Goal: Navigation & Orientation: Find specific page/section

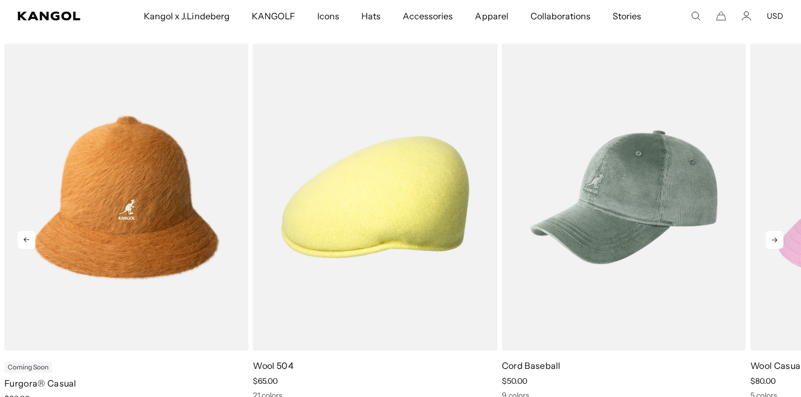
scroll to position [442, 0]
click at [775, 239] on icon at bounding box center [775, 240] width 18 height 18
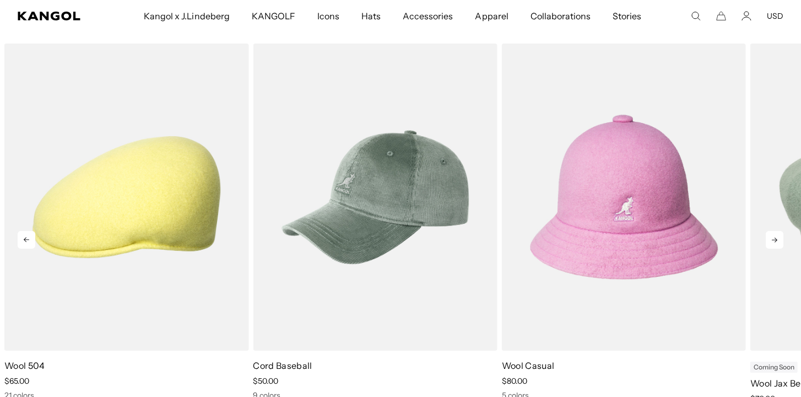
click at [775, 240] on icon at bounding box center [775, 240] width 18 height 18
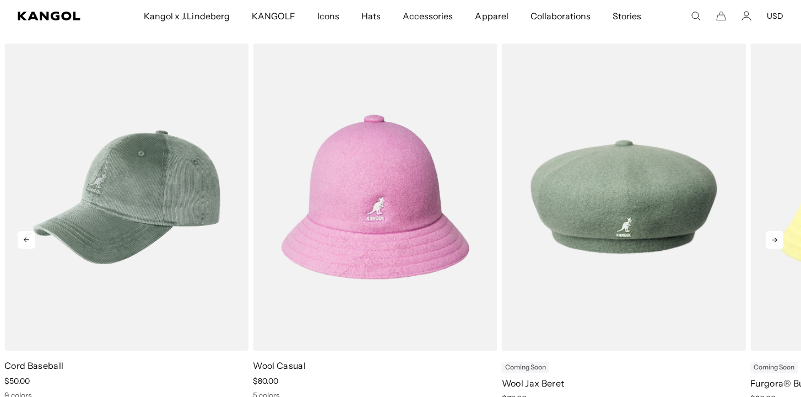
scroll to position [0, 227]
click at [775, 241] on icon at bounding box center [775, 240] width 18 height 18
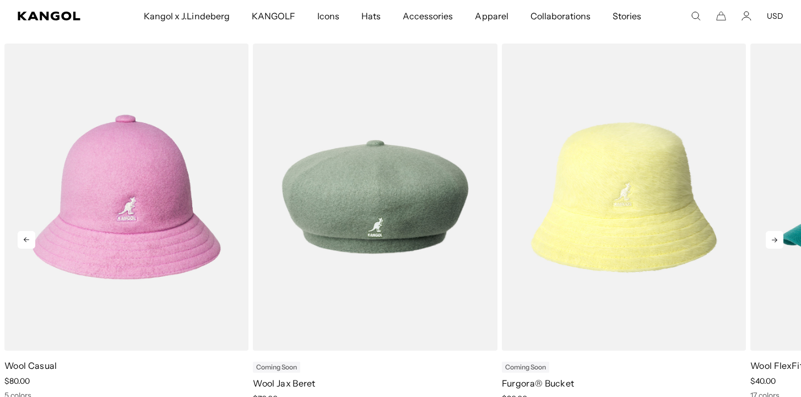
click at [775, 241] on icon at bounding box center [775, 240] width 18 height 18
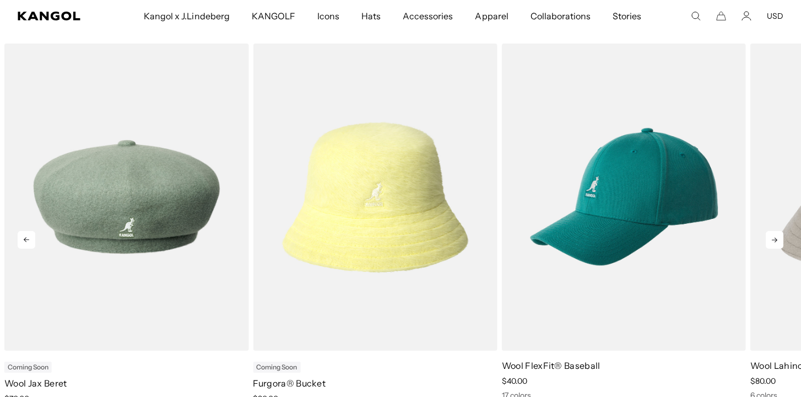
click at [775, 241] on icon at bounding box center [775, 240] width 18 height 18
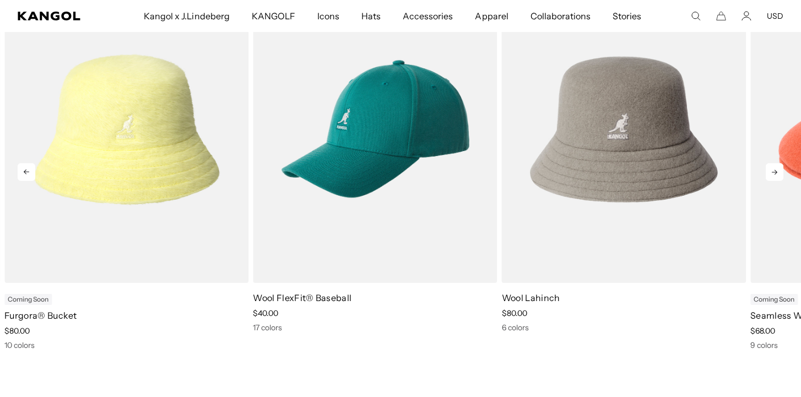
scroll to position [0, 0]
click at [779, 172] on icon at bounding box center [775, 172] width 18 height 18
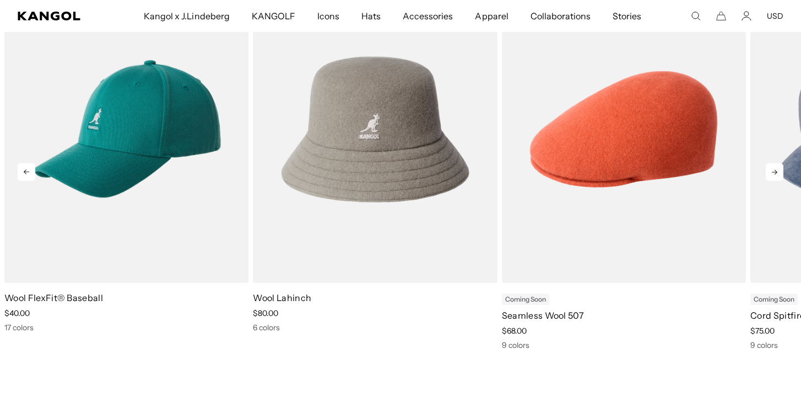
click at [779, 172] on icon at bounding box center [775, 172] width 18 height 18
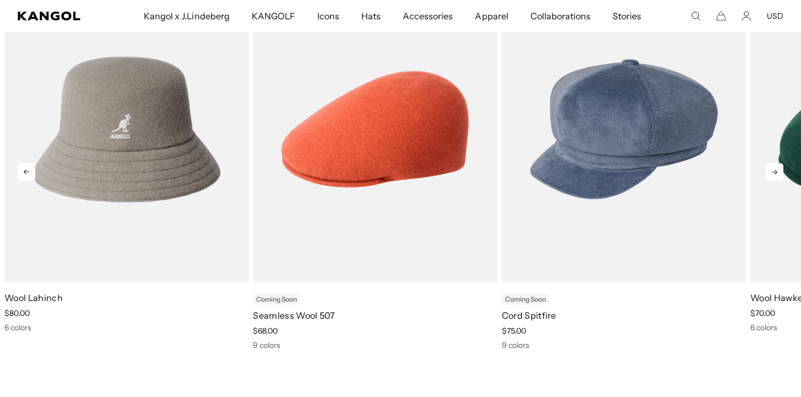
click at [779, 172] on icon at bounding box center [775, 172] width 18 height 18
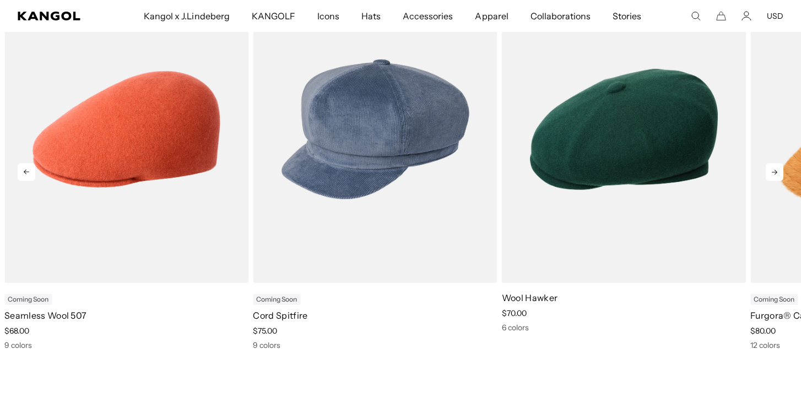
click at [779, 173] on icon at bounding box center [775, 172] width 18 height 18
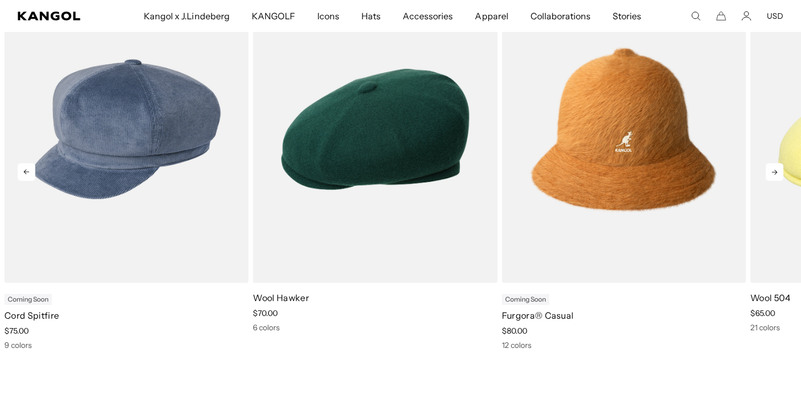
click at [779, 173] on icon at bounding box center [775, 172] width 18 height 18
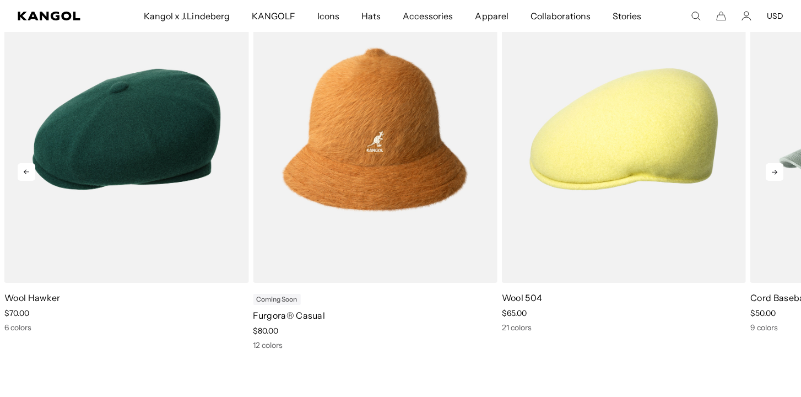
click at [779, 173] on icon at bounding box center [775, 172] width 18 height 18
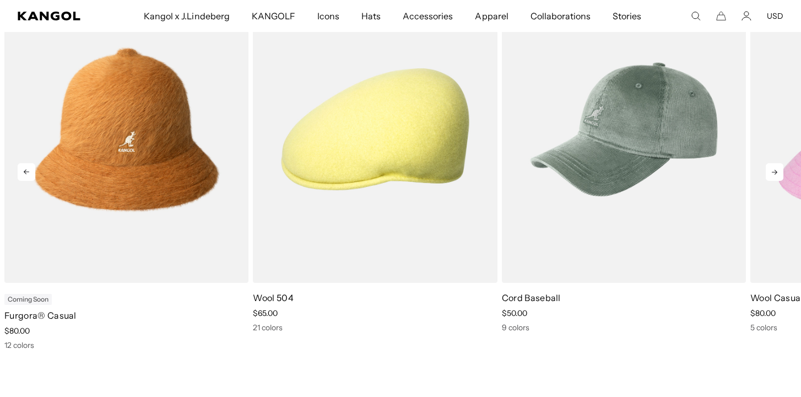
click at [779, 173] on icon at bounding box center [775, 172] width 18 height 18
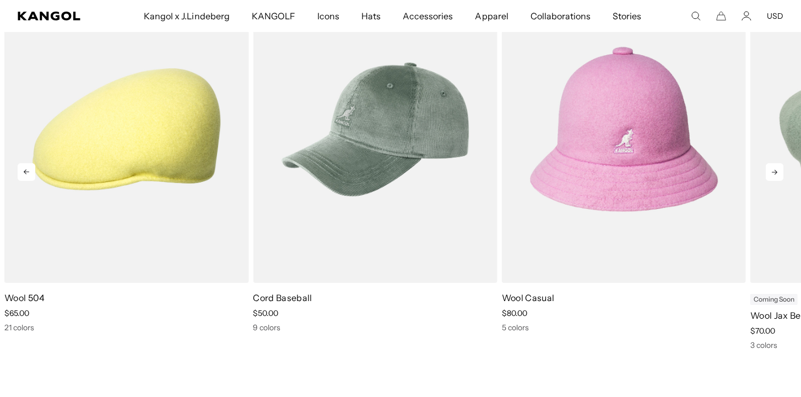
scroll to position [0, 227]
click at [779, 173] on icon at bounding box center [775, 172] width 18 height 18
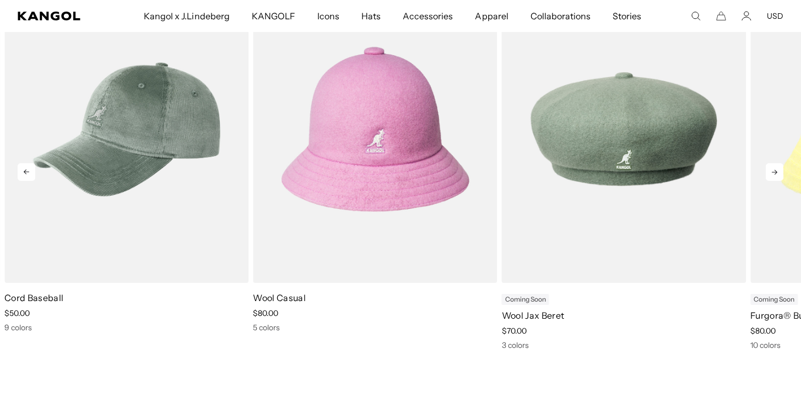
click at [779, 173] on icon at bounding box center [775, 172] width 18 height 18
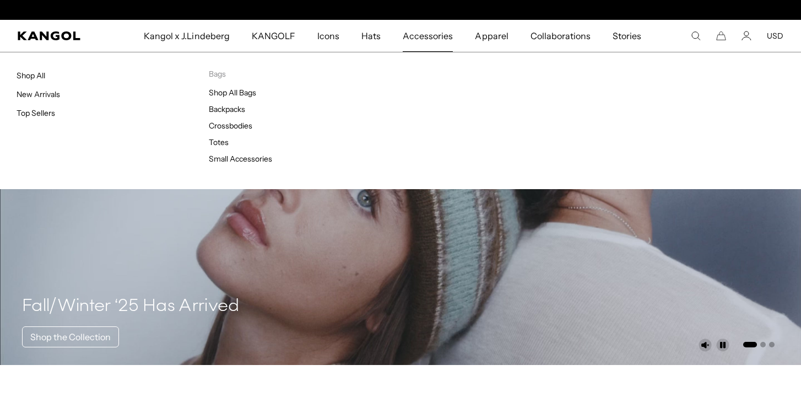
scroll to position [0, 0]
click at [429, 42] on span "Accessories" at bounding box center [428, 36] width 50 height 32
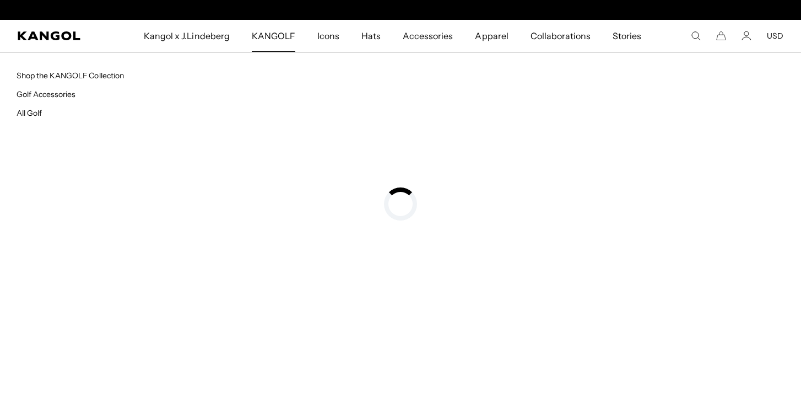
scroll to position [40, 0]
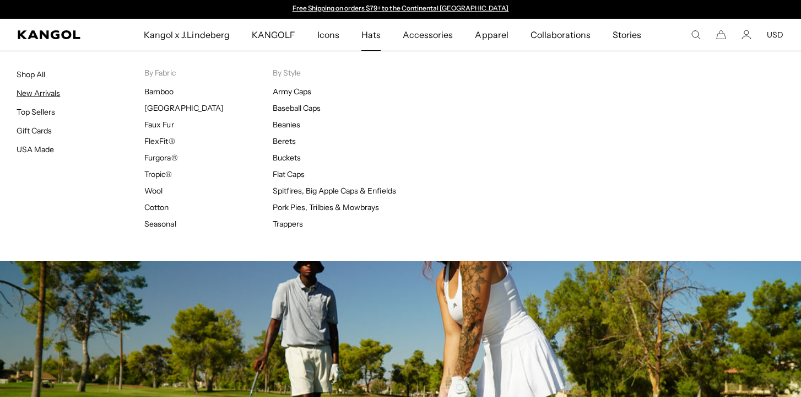
click at [48, 91] on link "New Arrivals" at bounding box center [39, 93] width 44 height 10
